Goal: Task Accomplishment & Management: Use online tool/utility

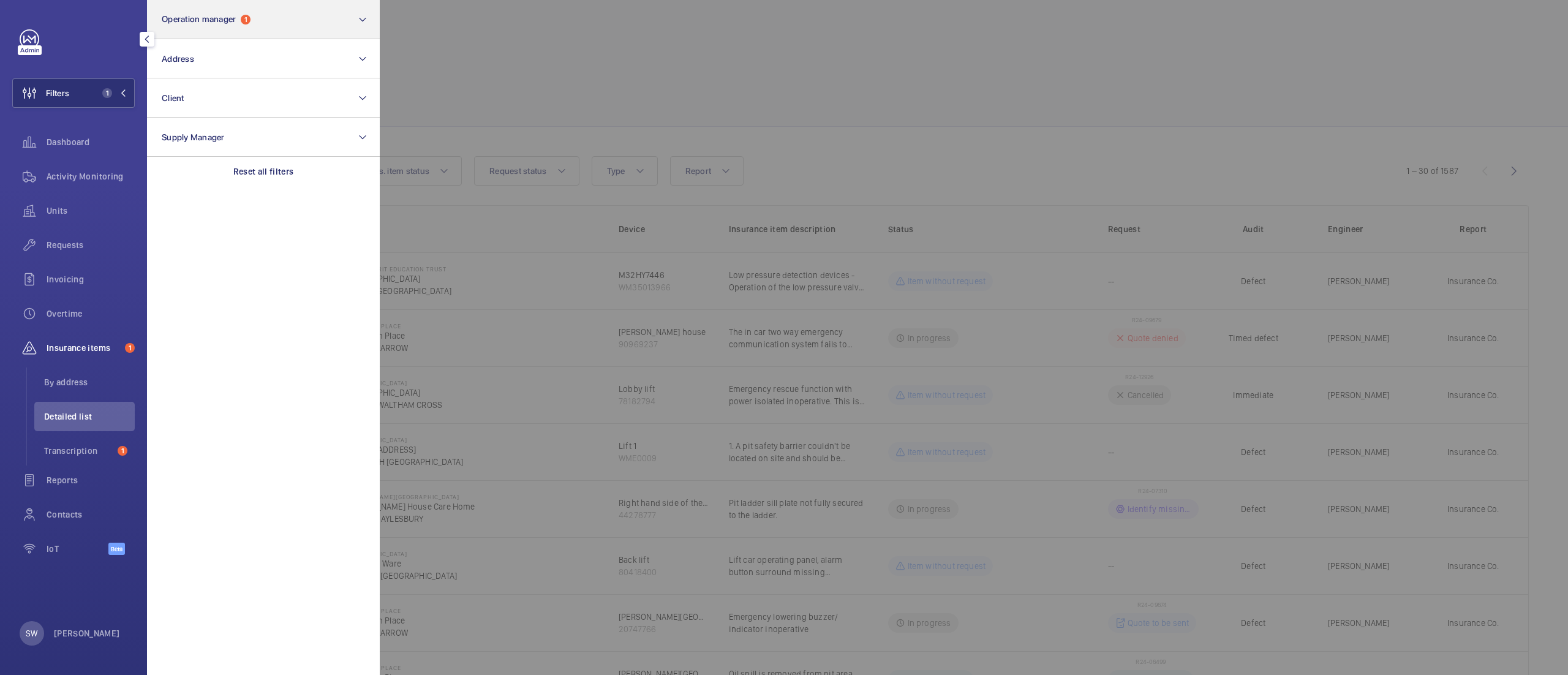
drag, startPoint x: 248, startPoint y: 172, endPoint x: 224, endPoint y: 19, distance: 154.9
click at [248, 172] on p "Reset all filters" at bounding box center [263, 171] width 61 height 12
click at [233, 12] on button "Operation manager" at bounding box center [264, 20] width 233 height 39
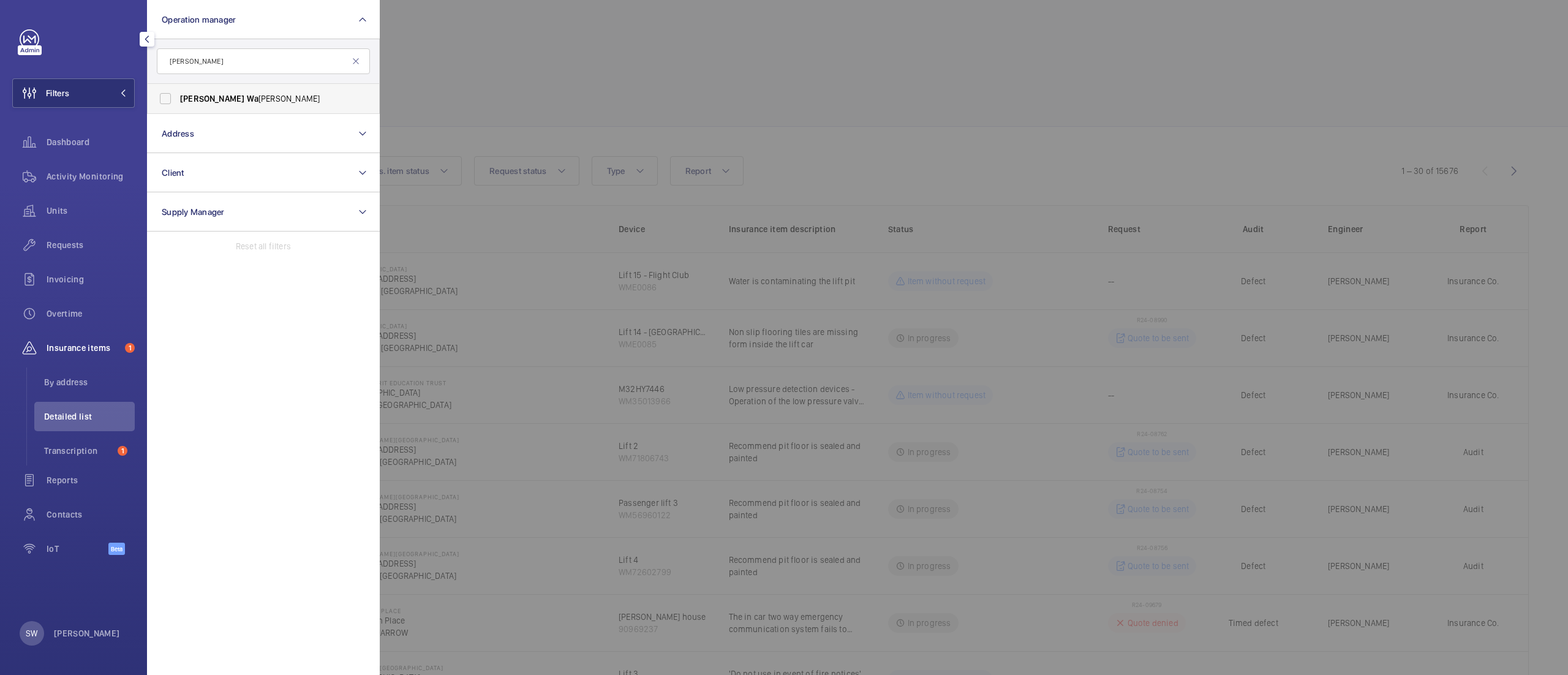
type input "[PERSON_NAME]"
click at [227, 98] on span "[PERSON_NAME] [PERSON_NAME]" at bounding box center [264, 98] width 169 height 12
click at [177, 98] on input "[PERSON_NAME] [PERSON_NAME]" at bounding box center [165, 99] width 24 height 24
checkbox input "true"
click at [656, 65] on div at bounding box center [1163, 338] width 1568 height 675
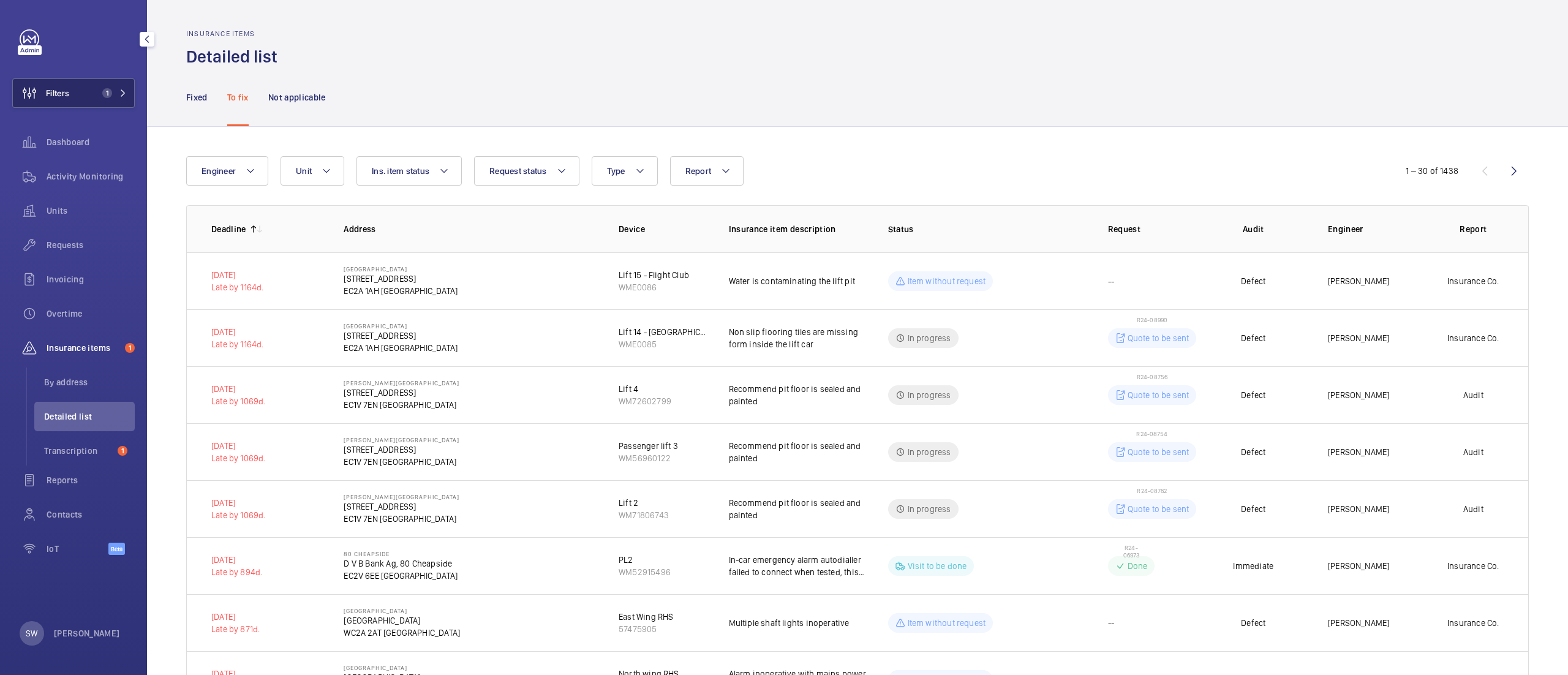
click at [82, 90] on button "Filters 1" at bounding box center [73, 93] width 122 height 30
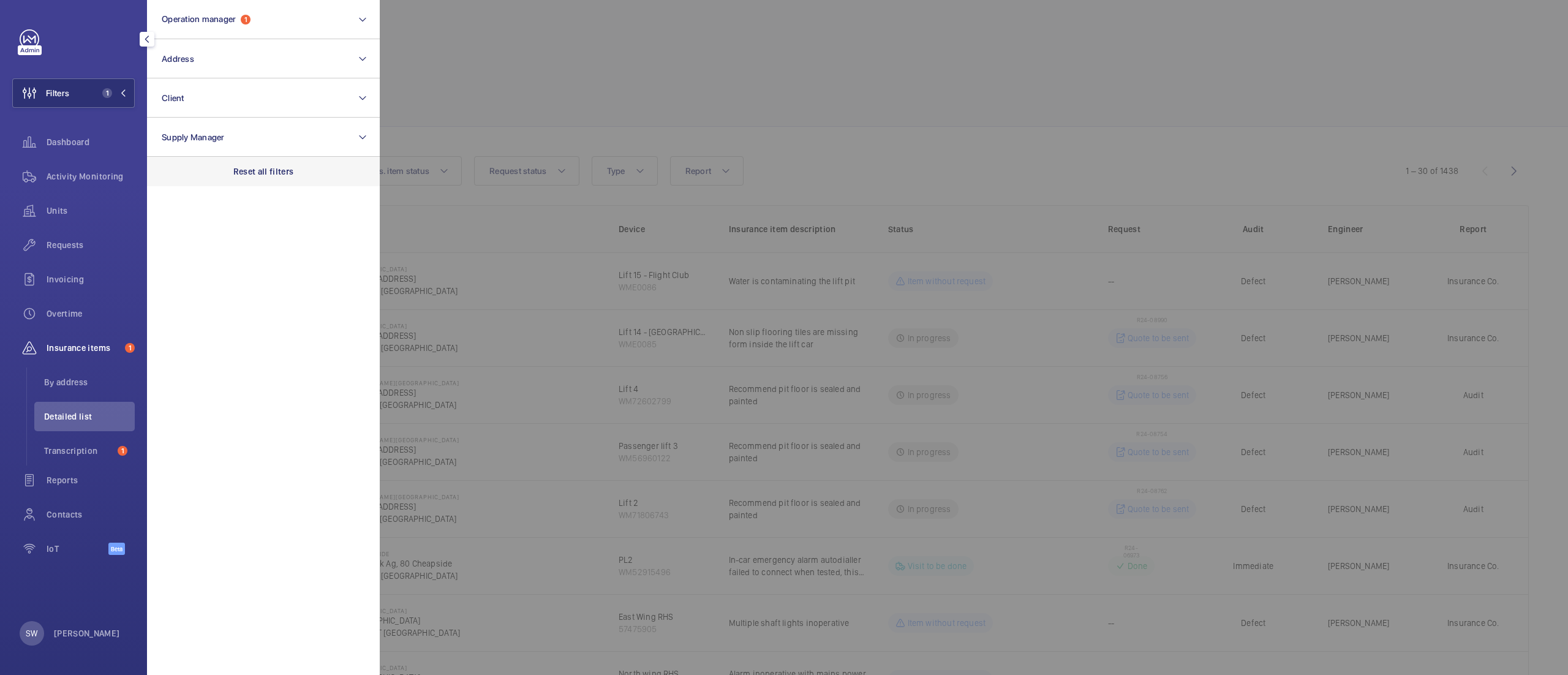
click at [305, 180] on div "Reset all filters" at bounding box center [264, 172] width 233 height 30
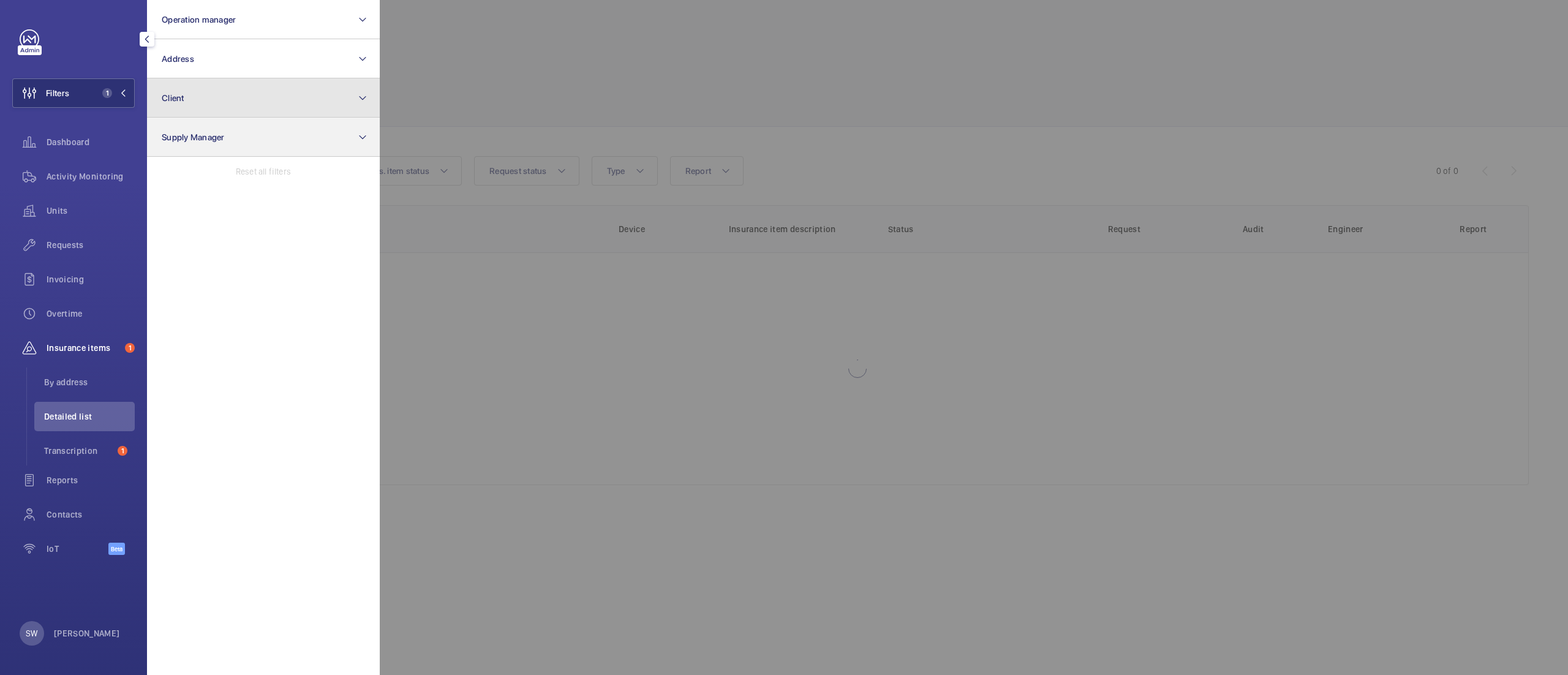
click at [269, 117] on button "Client" at bounding box center [264, 98] width 233 height 39
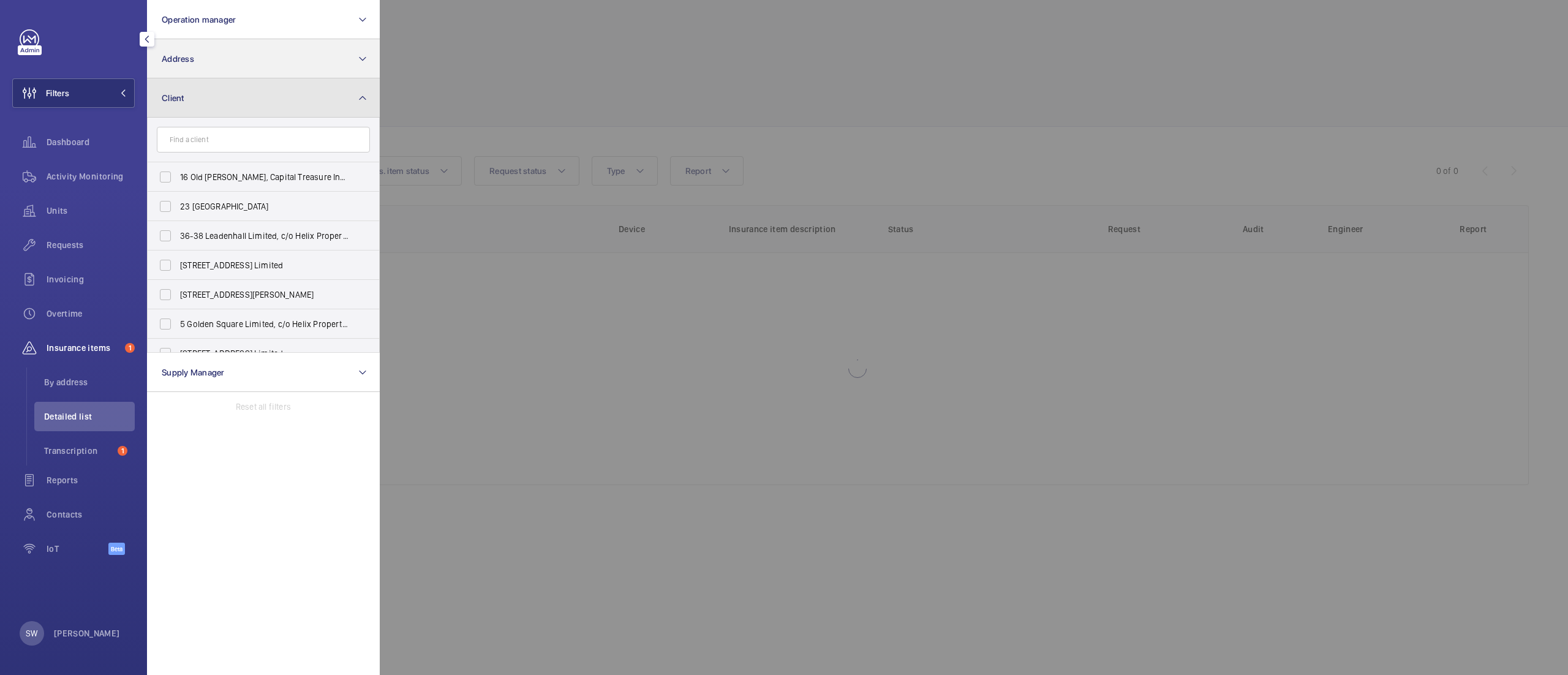
click at [221, 102] on button "Client" at bounding box center [264, 98] width 233 height 39
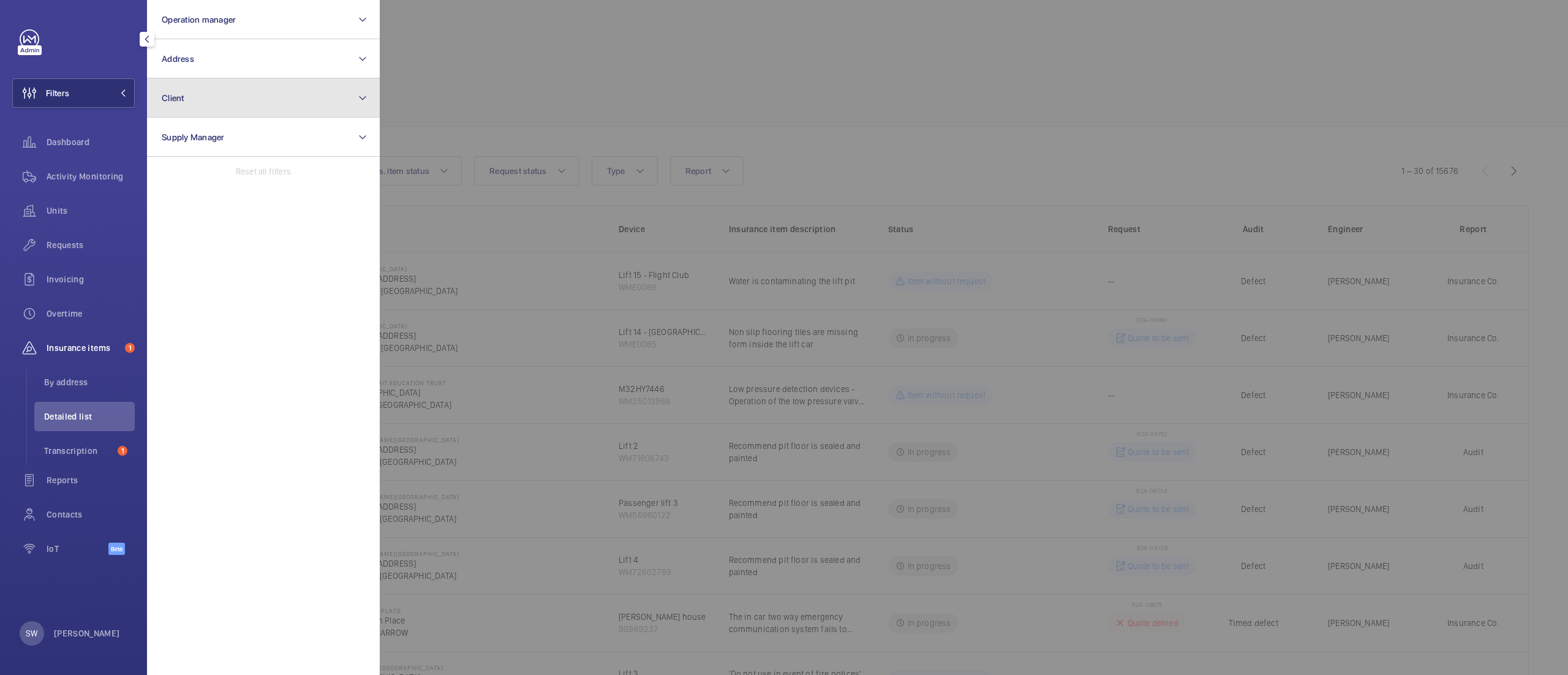
click at [231, 94] on button "Client" at bounding box center [264, 98] width 233 height 39
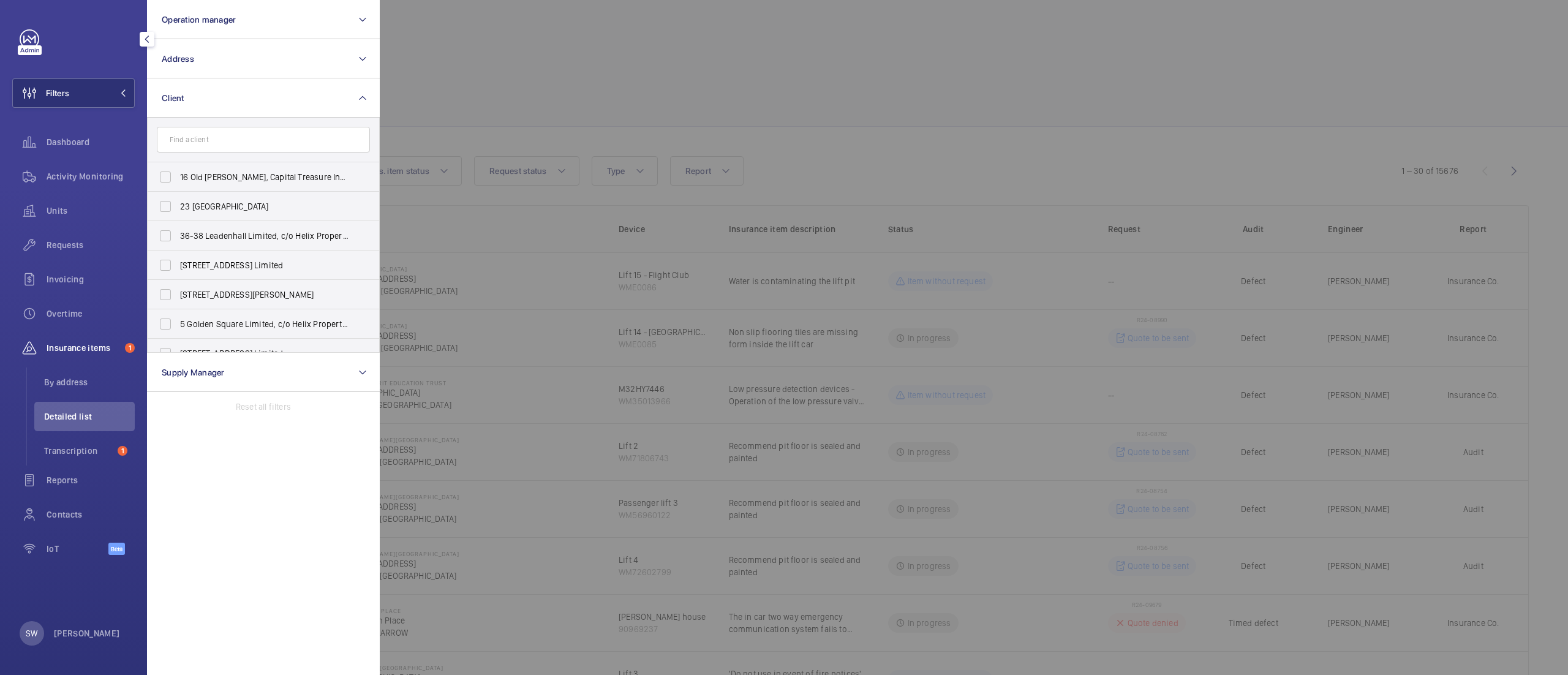
click at [258, 134] on input "text" at bounding box center [263, 140] width 214 height 26
click at [243, 11] on button "Operation manager" at bounding box center [264, 20] width 233 height 39
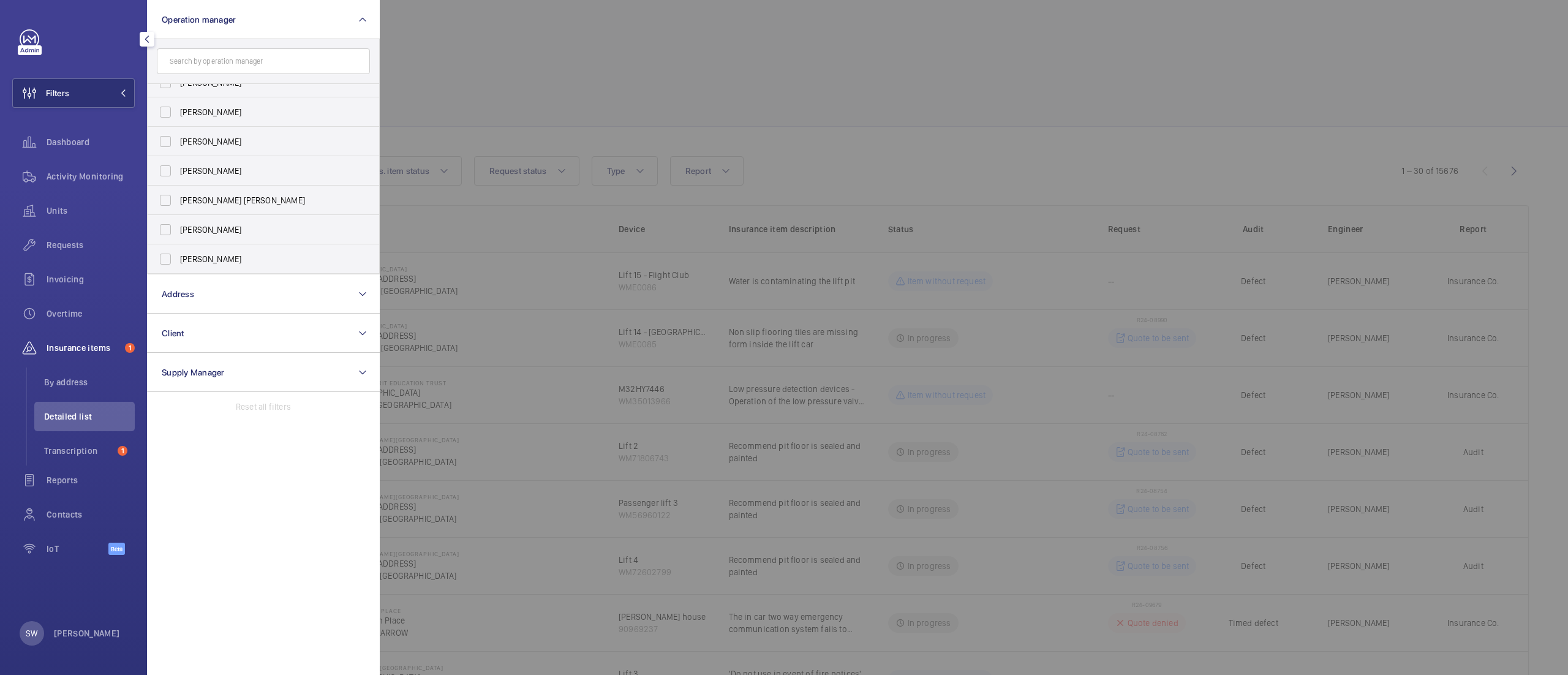
scroll to position [74, 0]
click at [214, 250] on label "[PERSON_NAME]" at bounding box center [254, 260] width 214 height 30
click at [177, 250] on input "[PERSON_NAME]" at bounding box center [165, 259] width 24 height 24
checkbox input "true"
click at [97, 169] on div "Activity Monitoring" at bounding box center [73, 176] width 122 height 30
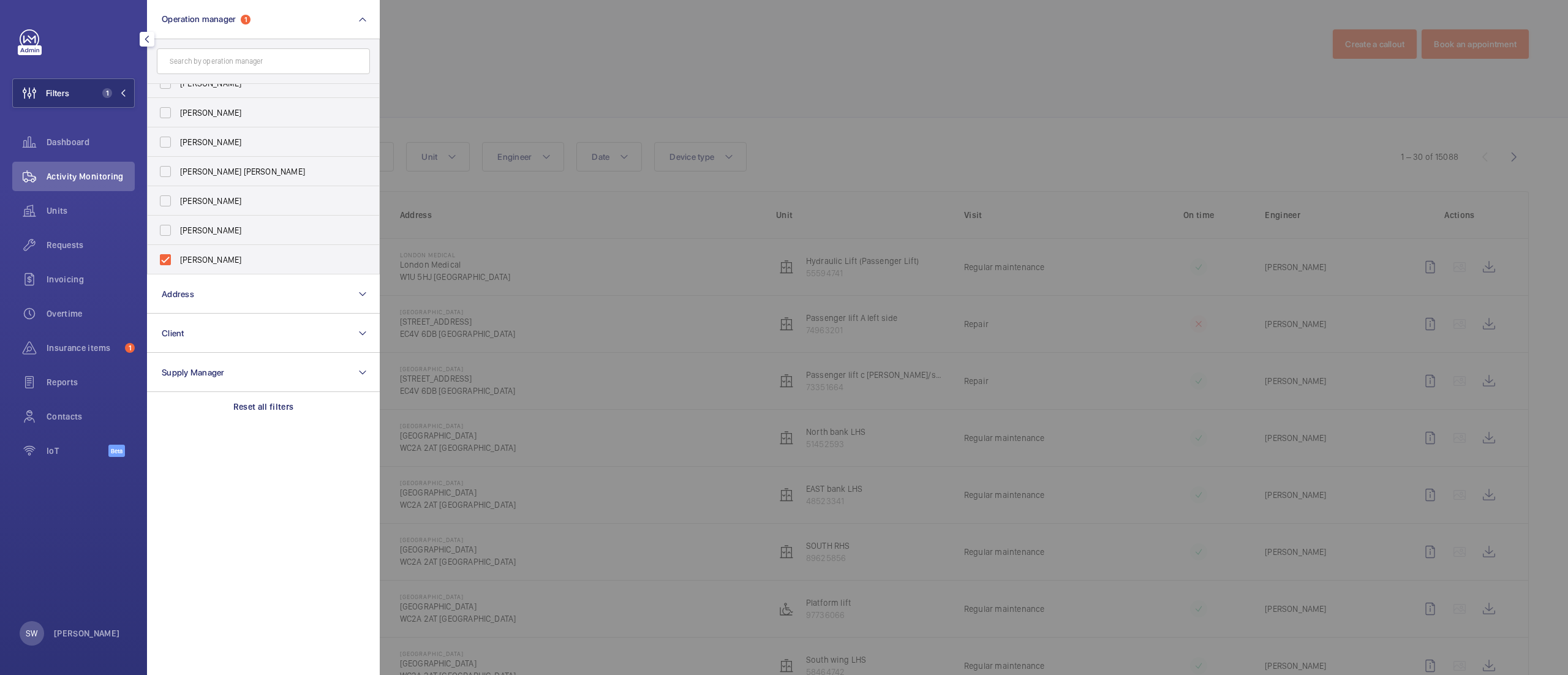
click at [971, 70] on div at bounding box center [1163, 338] width 1568 height 675
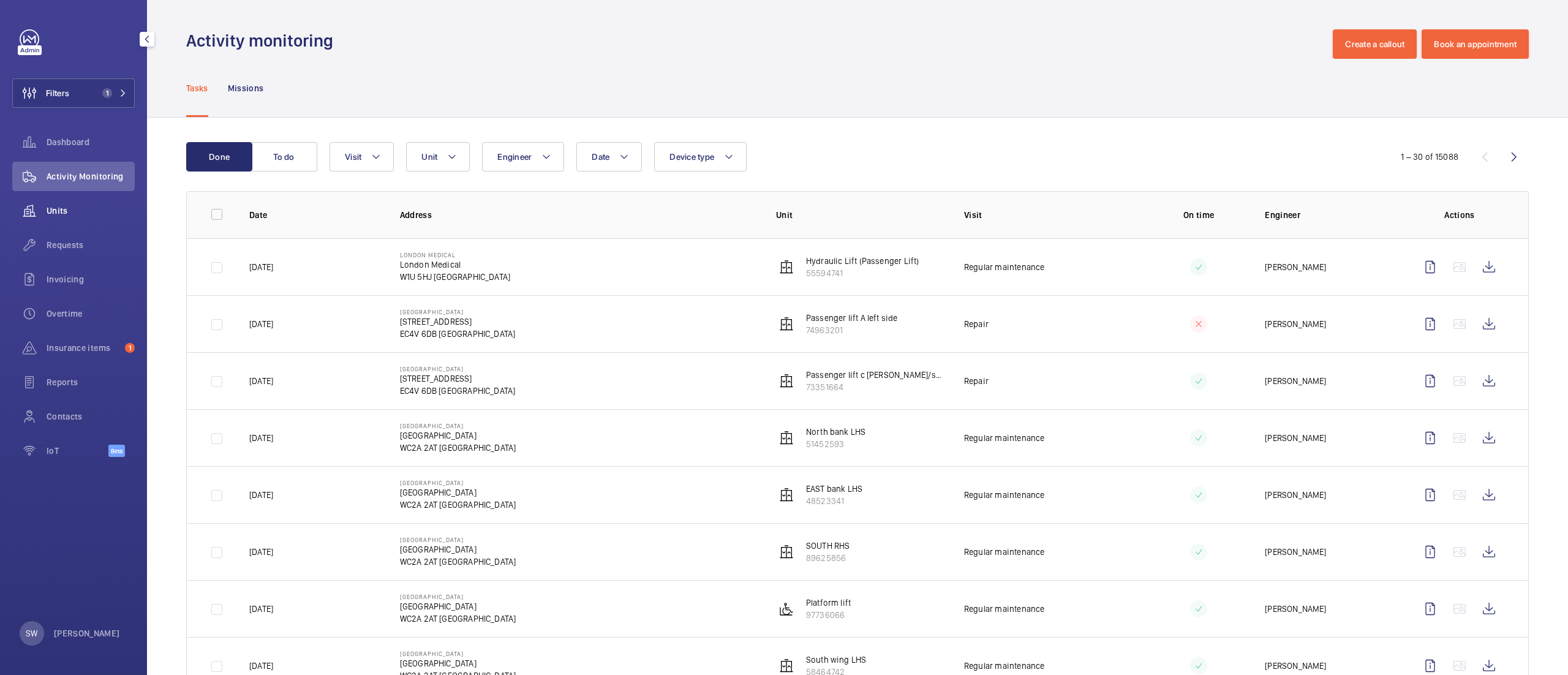
click at [85, 220] on div "Units" at bounding box center [73, 211] width 122 height 30
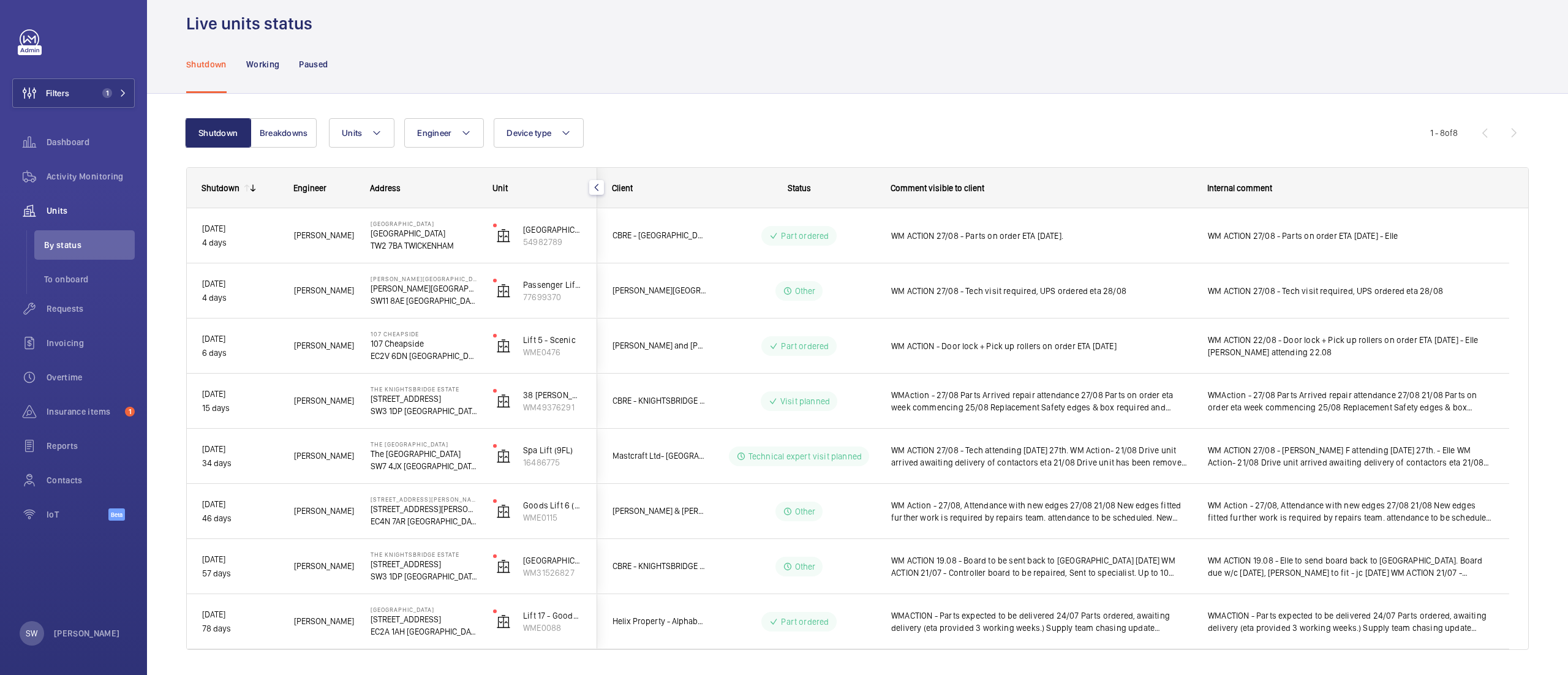
scroll to position [50, 0]
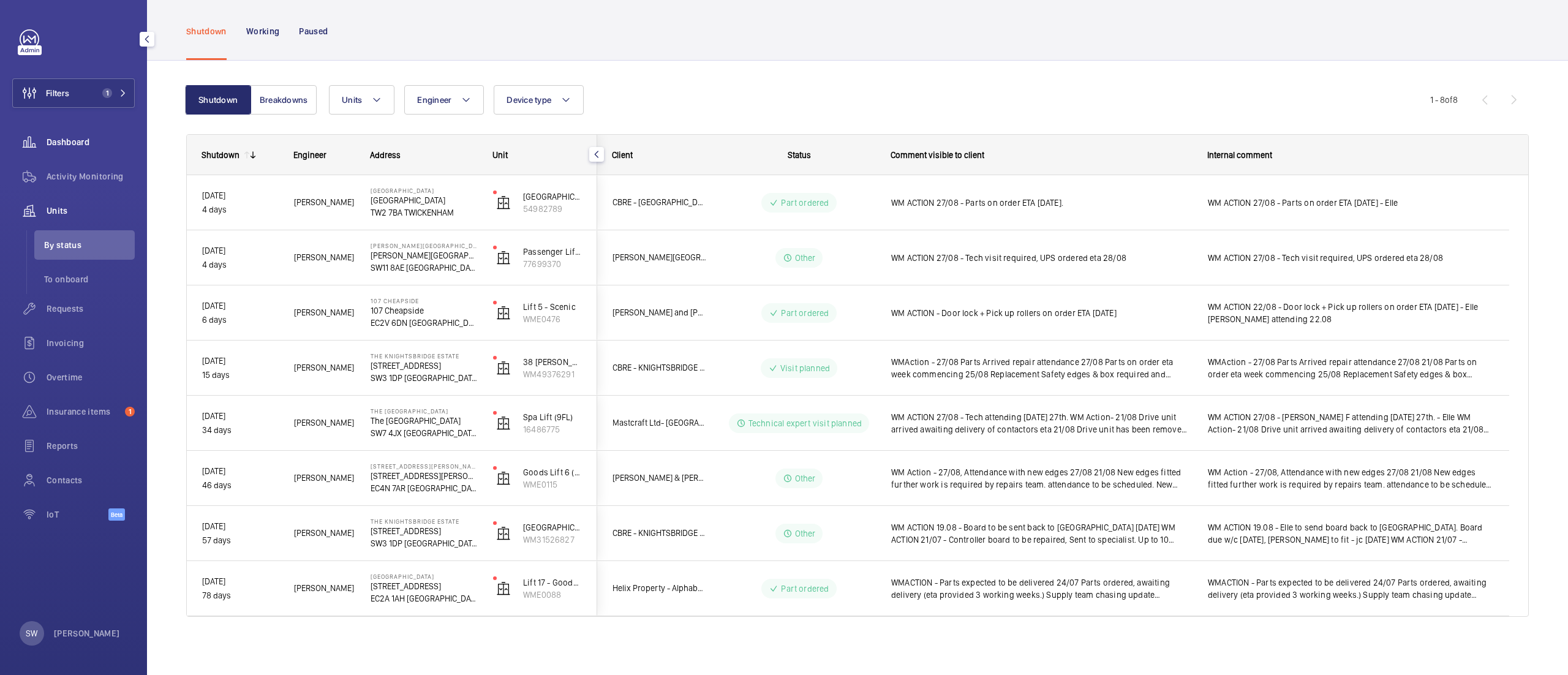
click at [67, 139] on span "Dashboard" at bounding box center [90, 142] width 89 height 12
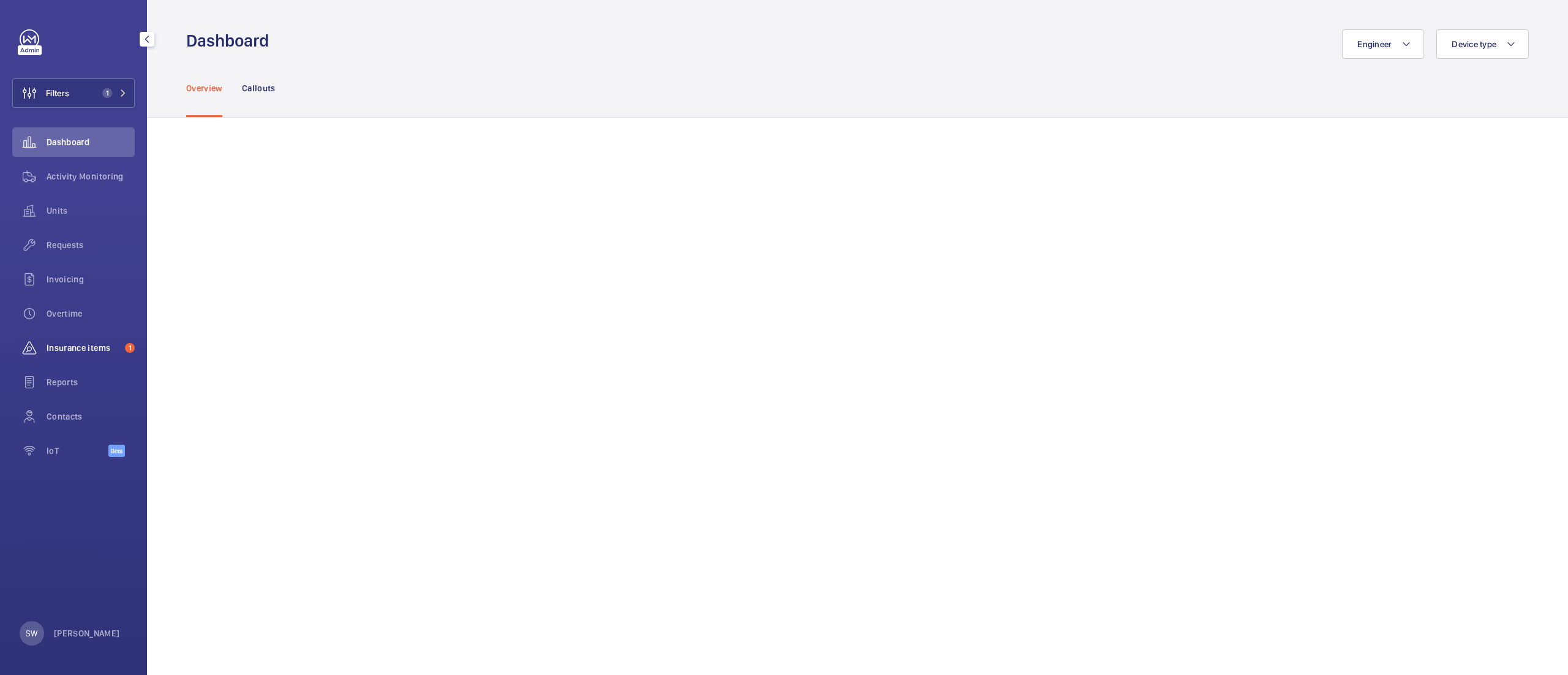
click at [74, 343] on span "Insurance items" at bounding box center [83, 347] width 74 height 12
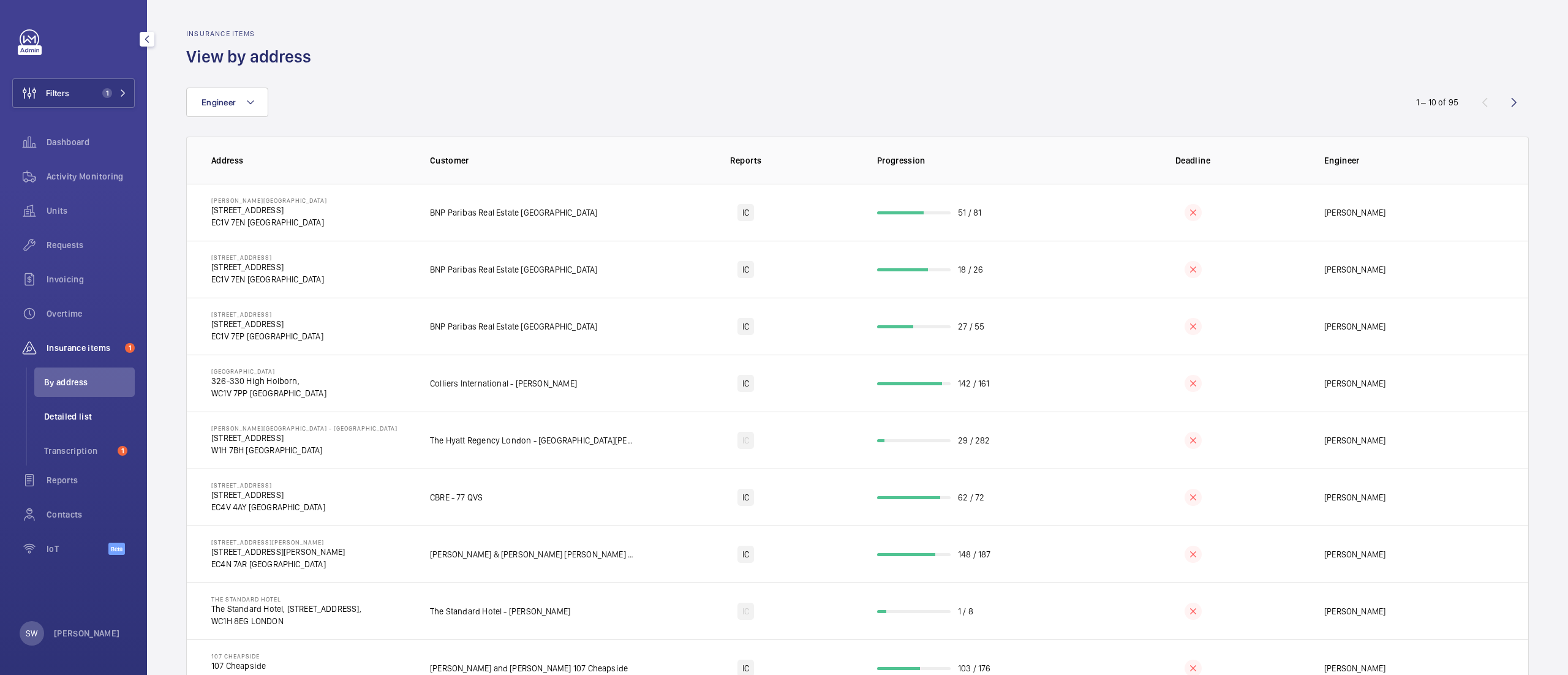
click at [71, 411] on span "Detailed list" at bounding box center [89, 416] width 90 height 12
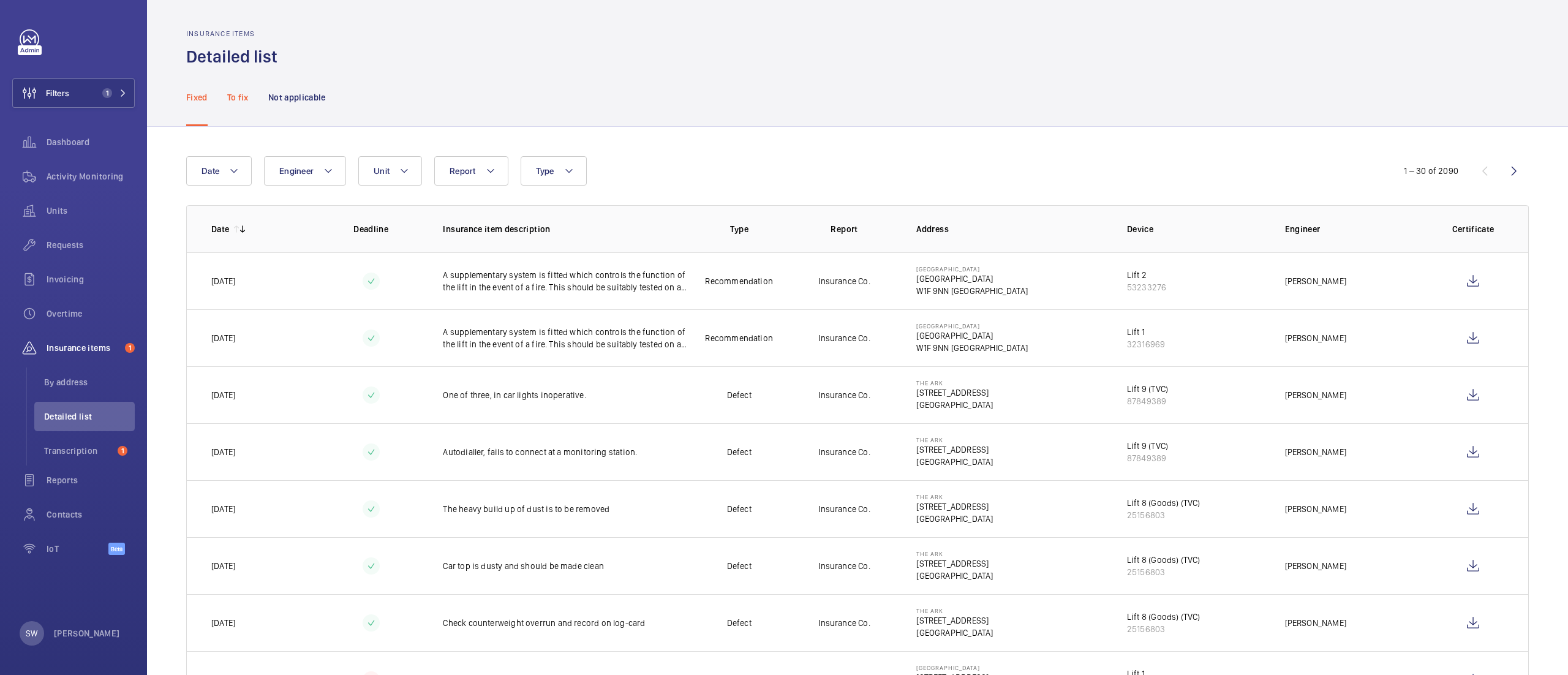
click at [245, 101] on p "To fix" at bounding box center [238, 97] width 21 height 12
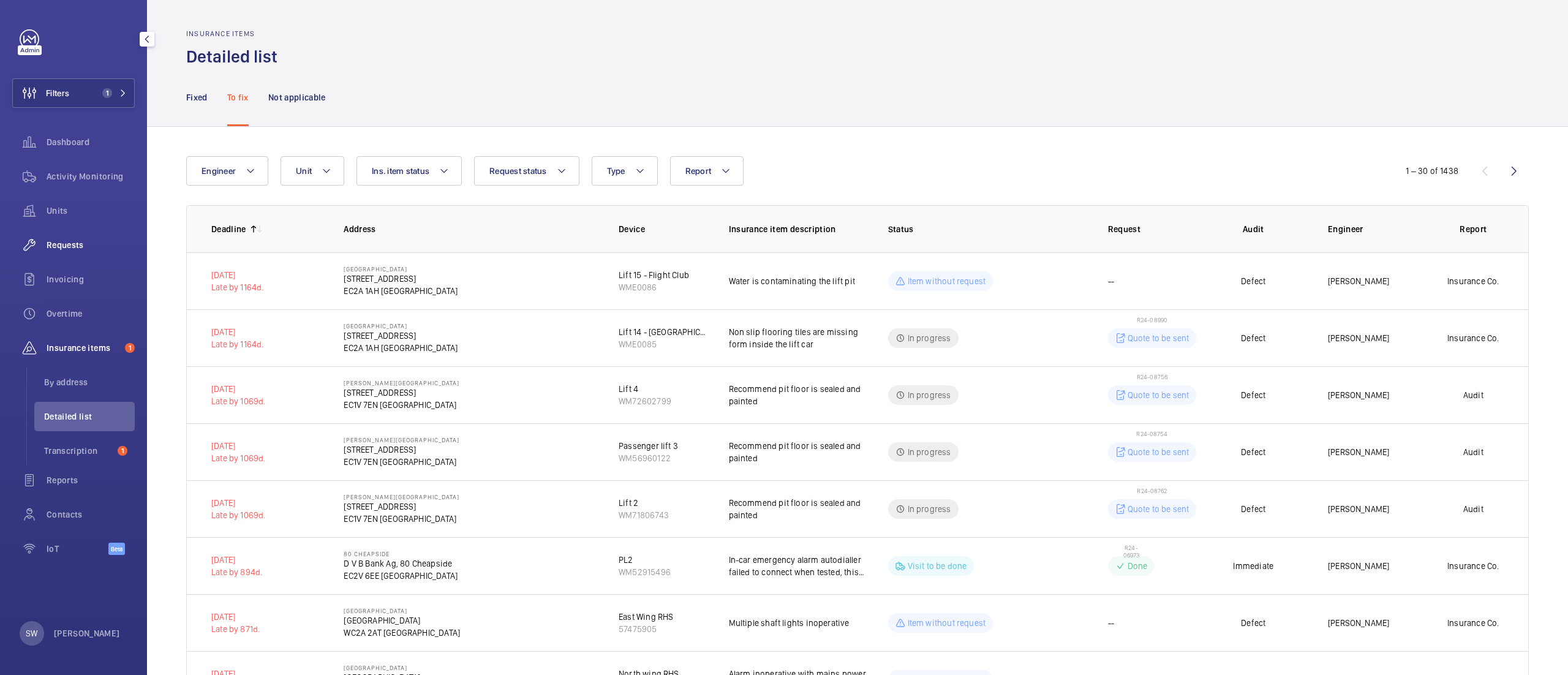
click at [70, 243] on span "Requests" at bounding box center [90, 244] width 89 height 12
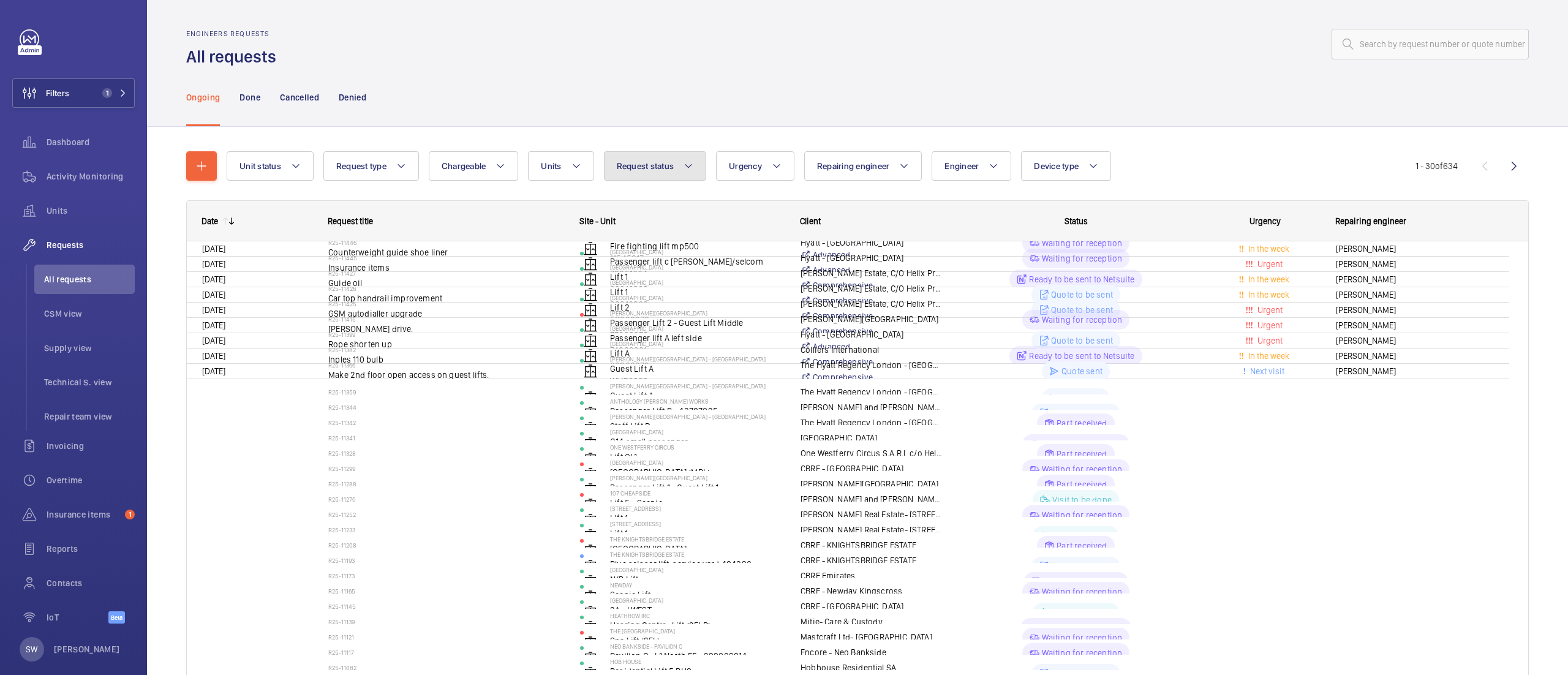
click at [652, 165] on span "Request status" at bounding box center [645, 166] width 58 height 10
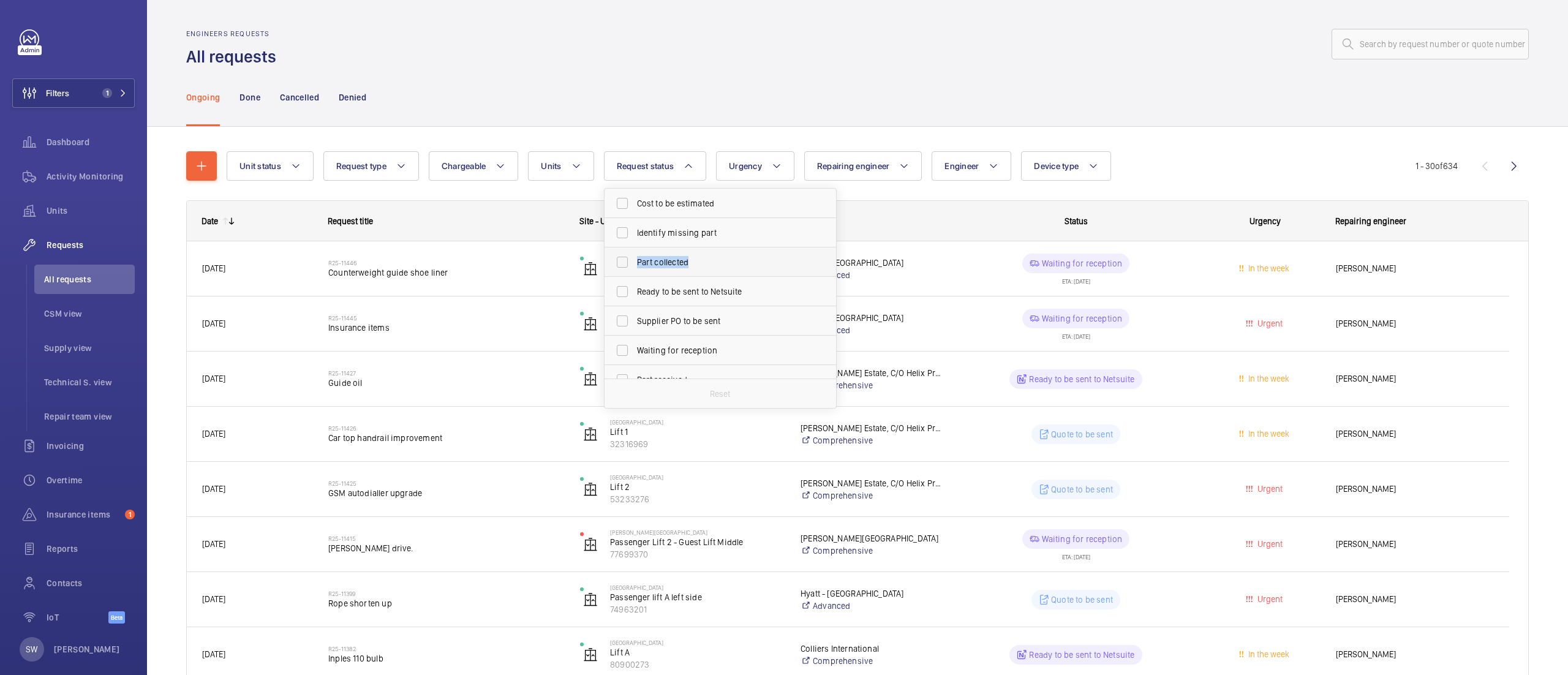
drag, startPoint x: 838, startPoint y: 233, endPoint x: 834, endPoint y: 254, distance: 21.4
click at [836, 254] on div "Cost to be estimated Identify missing part Part collected Ready to be sent to N…" at bounding box center [720, 283] width 231 height 190
click at [750, 288] on span "Quote to be sent" at bounding box center [721, 285] width 169 height 12
click at [634, 288] on input "Quote to be sent" at bounding box center [622, 286] width 24 height 24
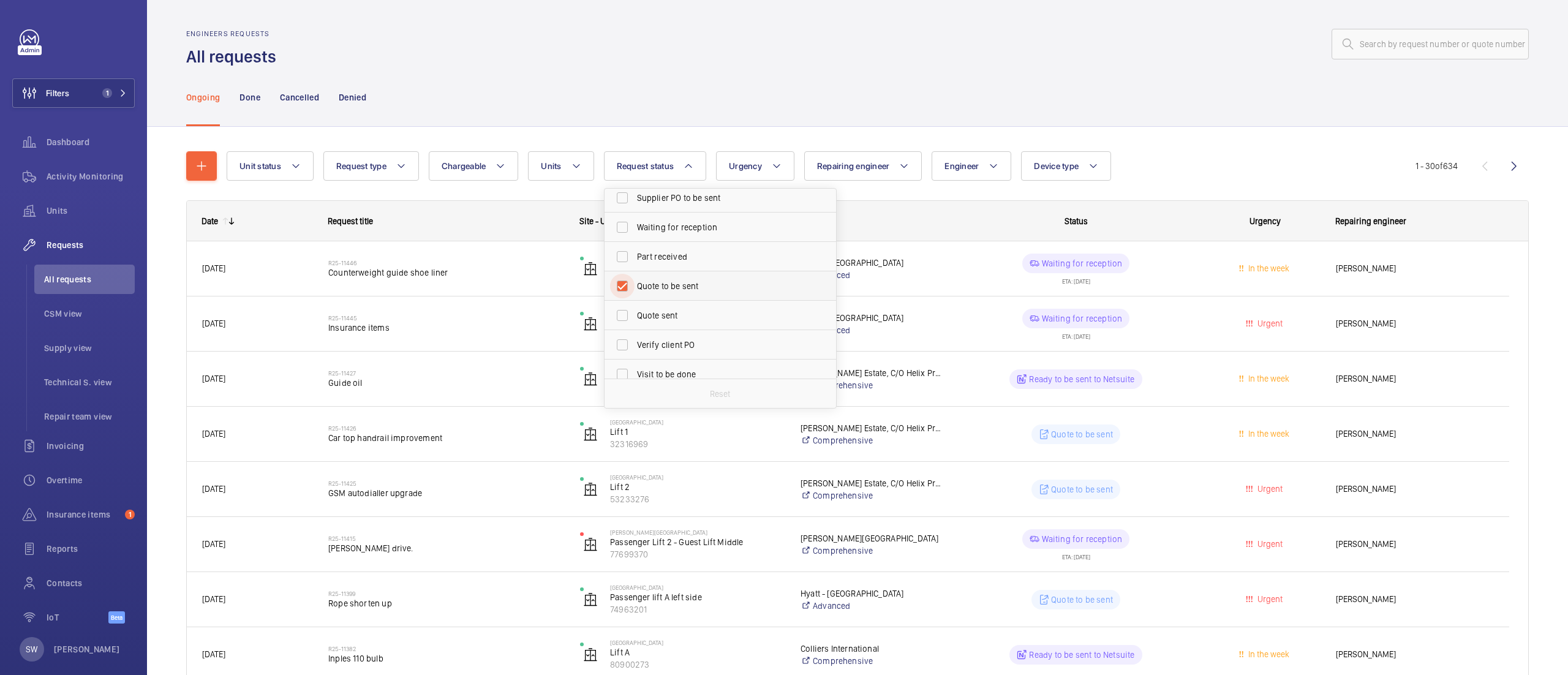
checkbox input "true"
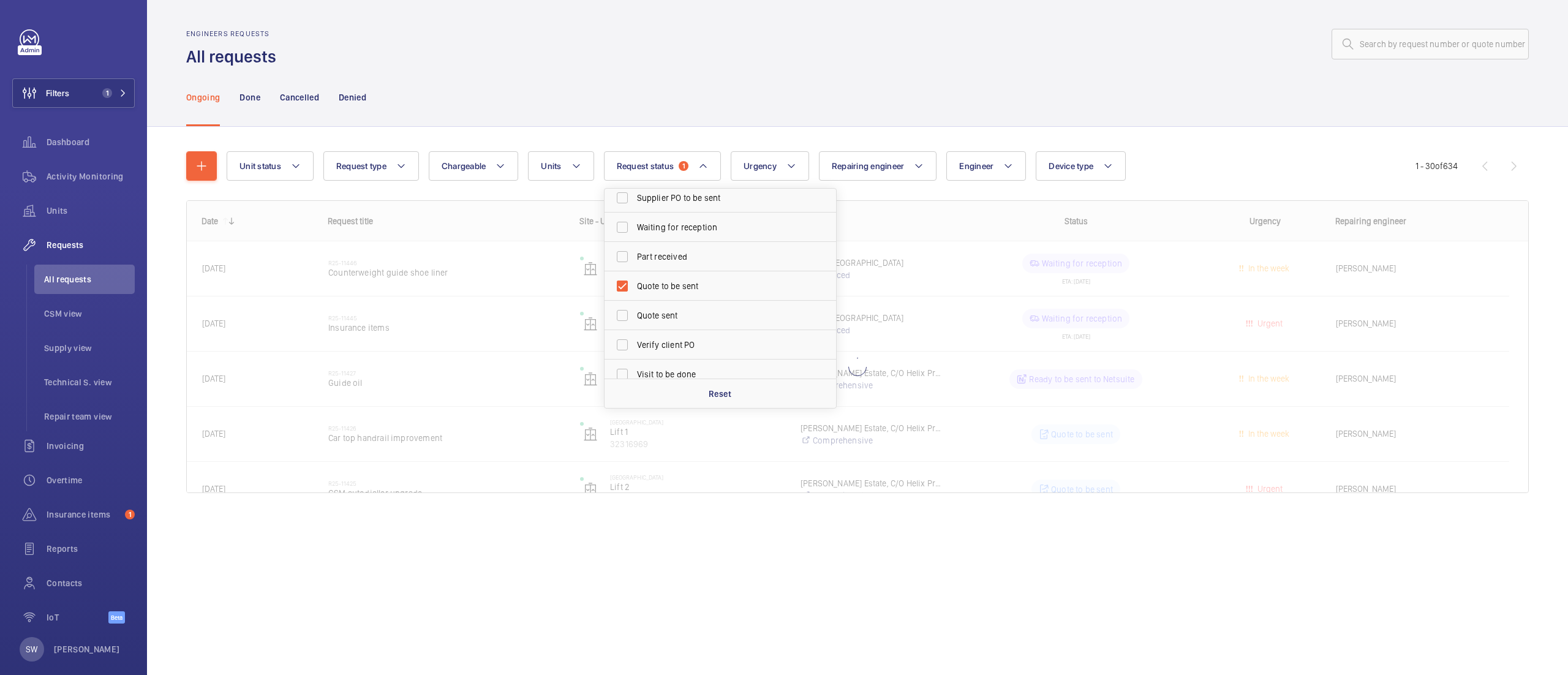
click at [1215, 133] on div "Unit status Request type Chargeable Units Request status 1 Cost to be estimated…" at bounding box center [857, 326] width 1342 height 391
